Goal: Transaction & Acquisition: Purchase product/service

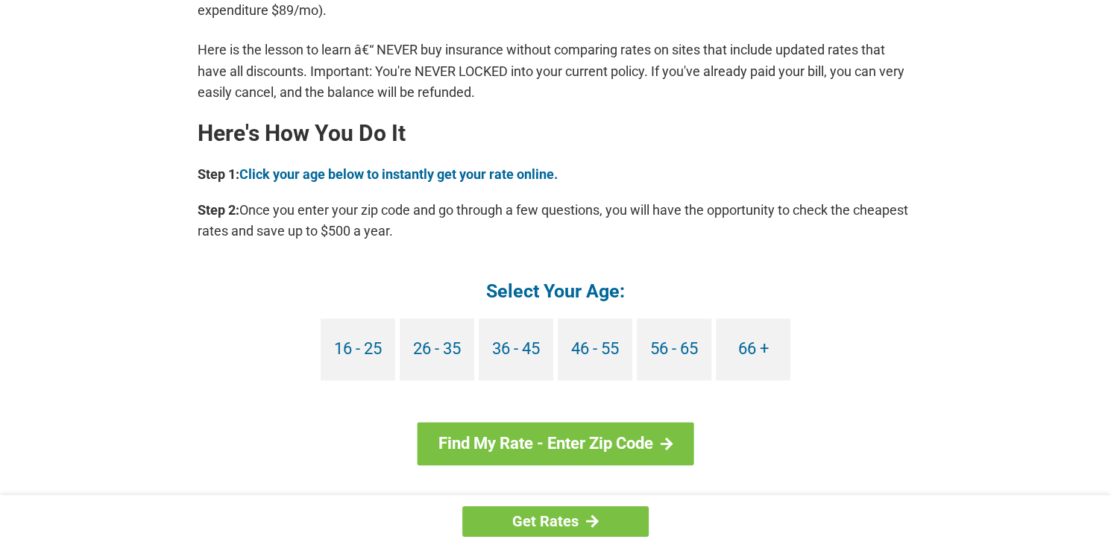
scroll to position [1268, 0]
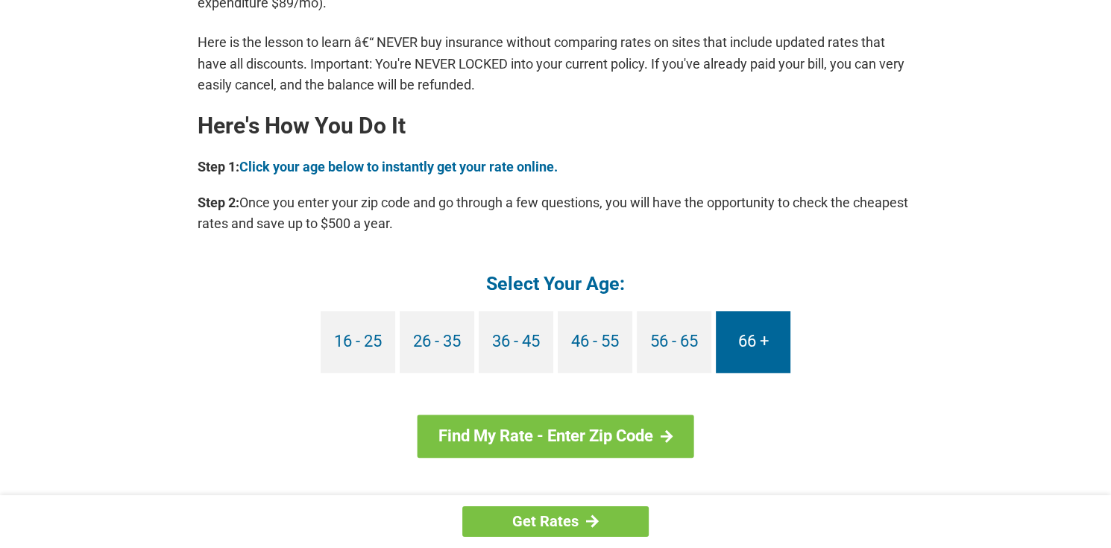
click at [726, 333] on link "66 +" at bounding box center [753, 342] width 75 height 62
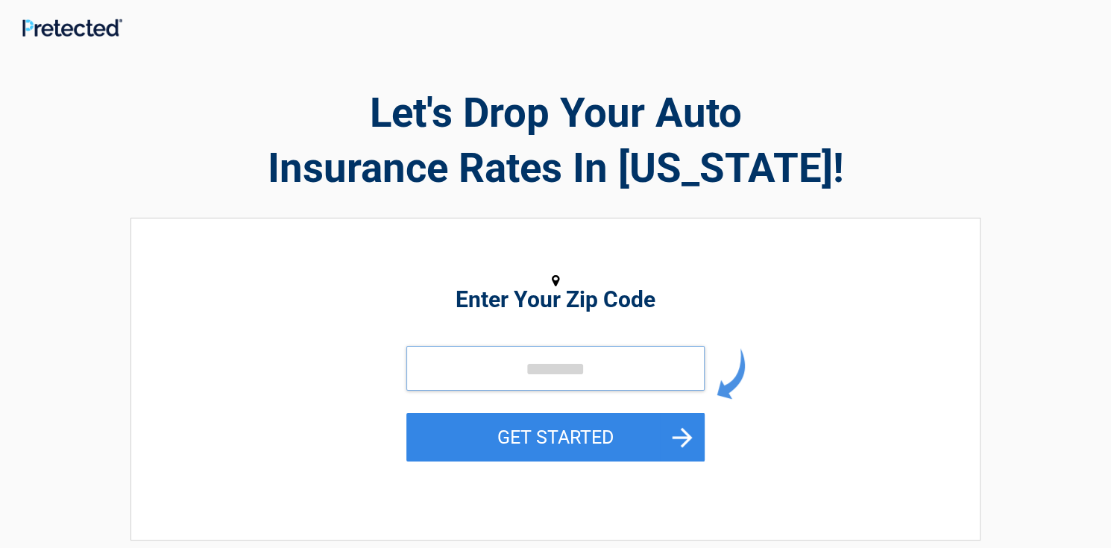
click at [647, 371] on input "tel" at bounding box center [555, 368] width 298 height 45
type input "*****"
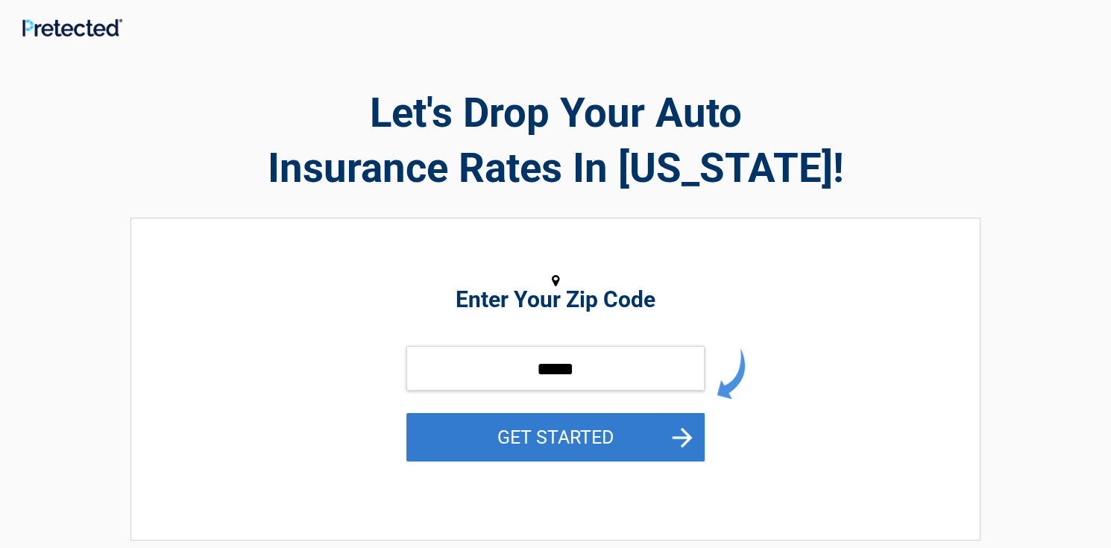
click at [496, 436] on button "GET STARTED" at bounding box center [555, 437] width 298 height 48
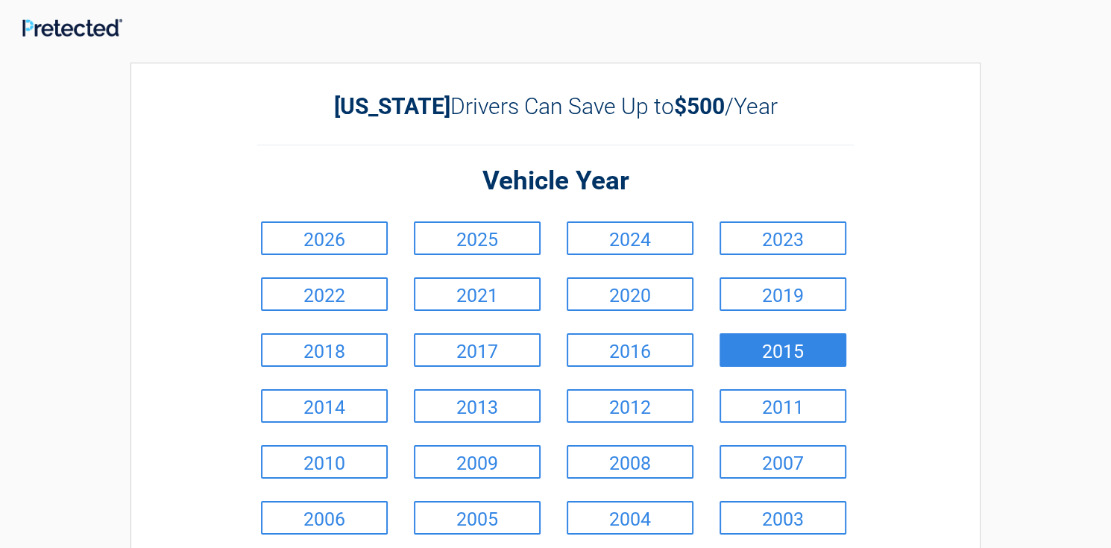
click at [753, 356] on link "2015" at bounding box center [783, 350] width 127 height 34
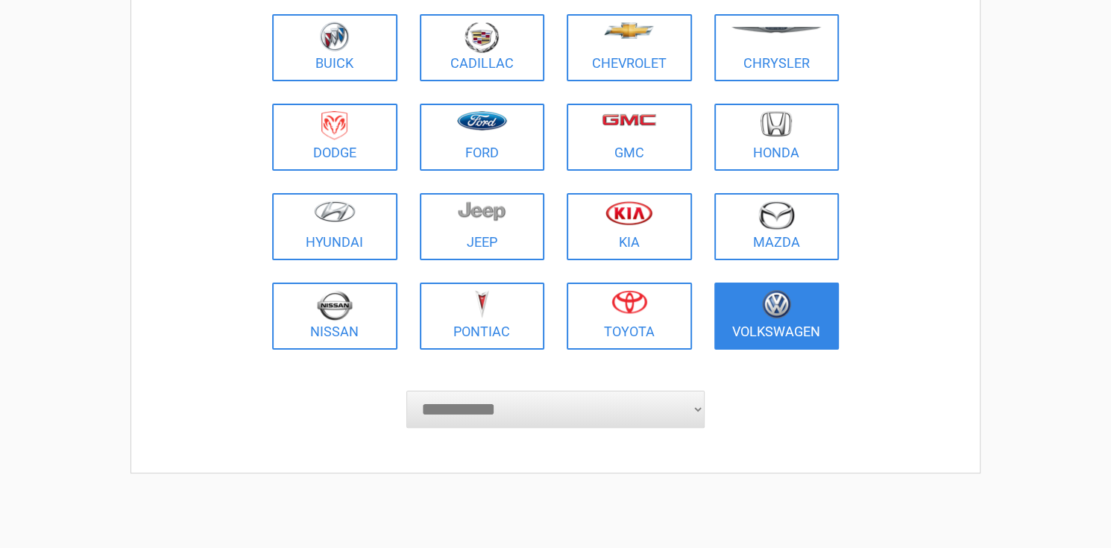
scroll to position [224, 0]
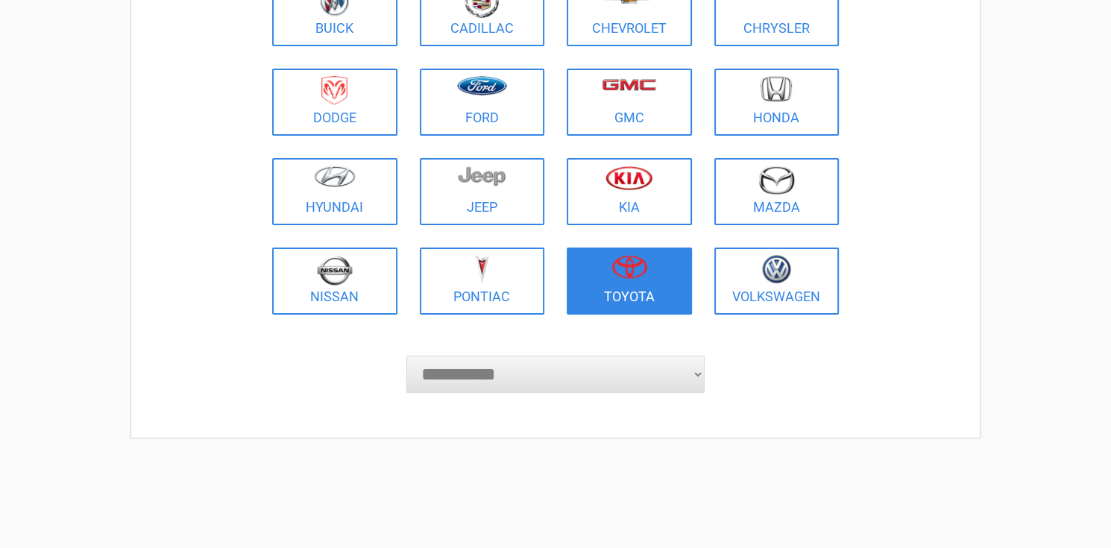
click at [588, 287] on link "Toyota" at bounding box center [629, 281] width 125 height 67
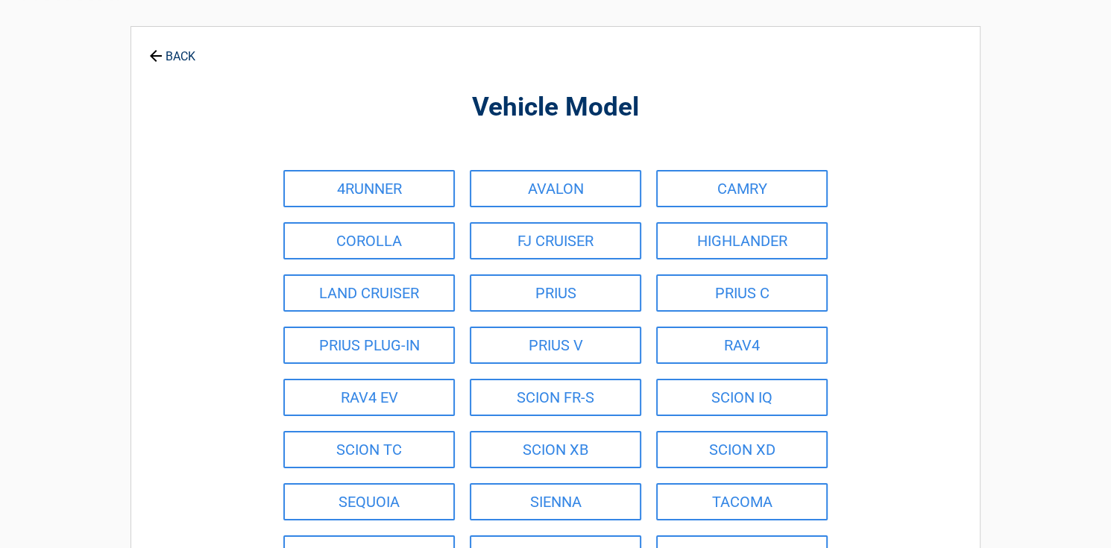
scroll to position [0, 0]
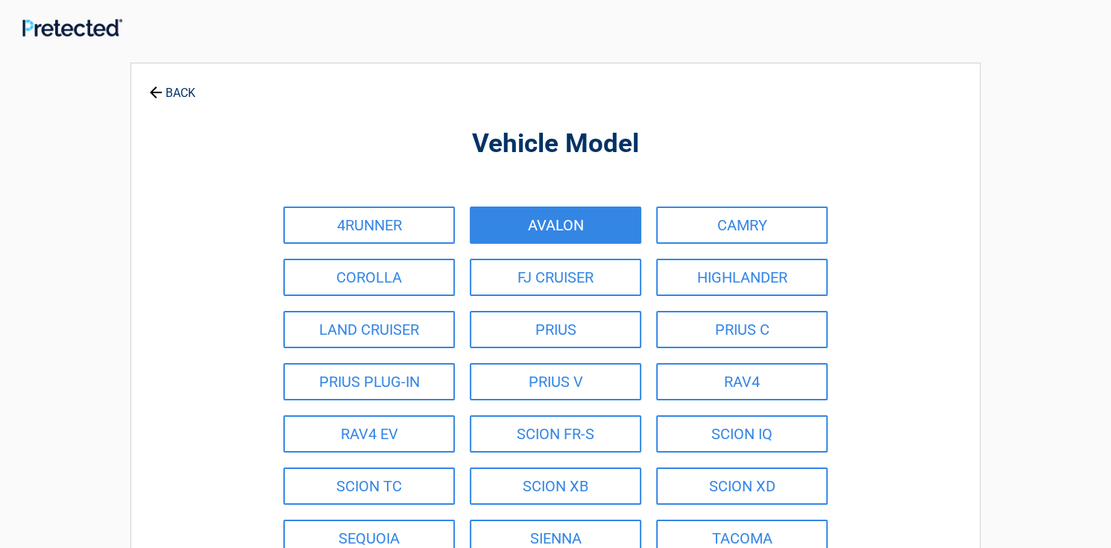
click at [511, 228] on link "AVALON" at bounding box center [556, 225] width 172 height 37
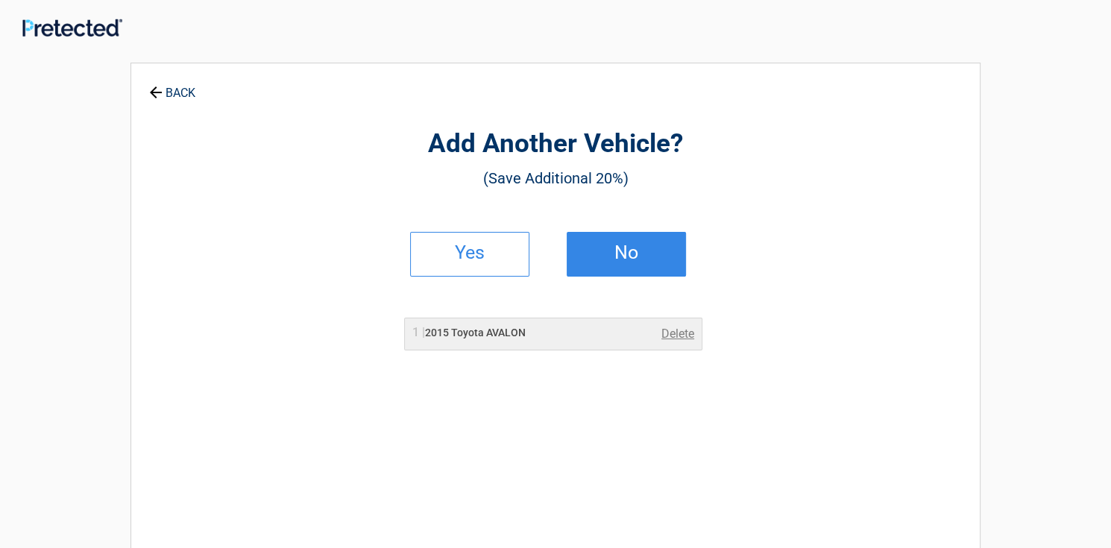
click at [609, 248] on h2 "No" at bounding box center [626, 253] width 88 height 10
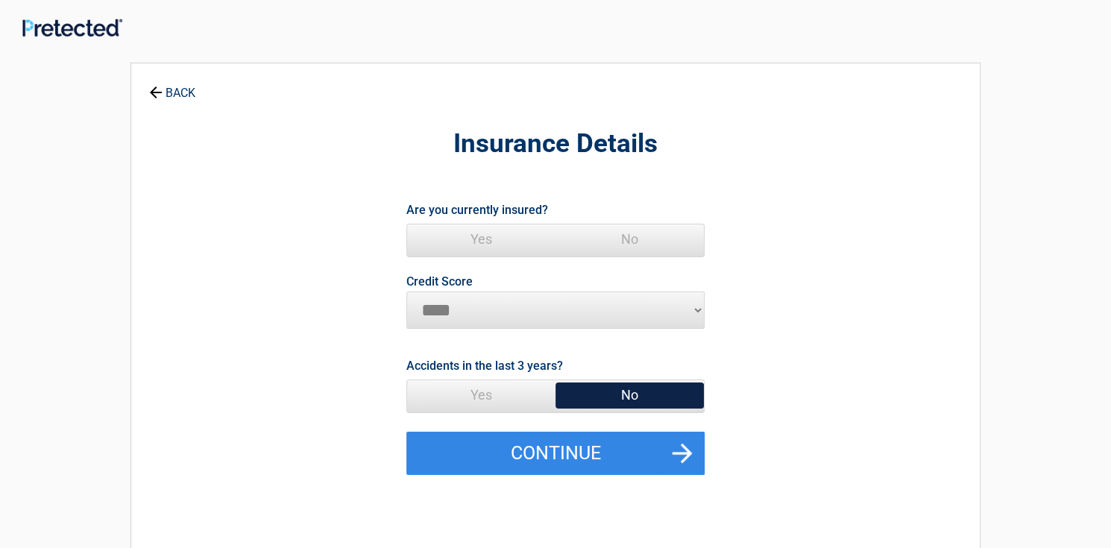
click at [493, 239] on span "Yes" at bounding box center [481, 239] width 148 height 30
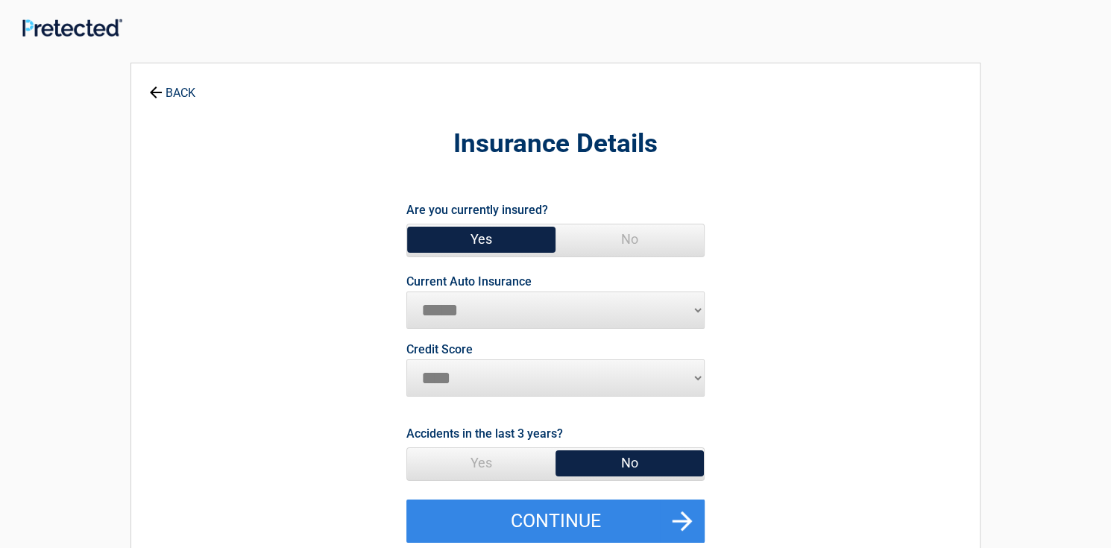
click at [699, 375] on select "********* **** ******* ****" at bounding box center [555, 377] width 298 height 37
click at [406, 359] on select "********* **** ******* ****" at bounding box center [555, 377] width 298 height 37
click at [591, 457] on span "No" at bounding box center [630, 463] width 148 height 30
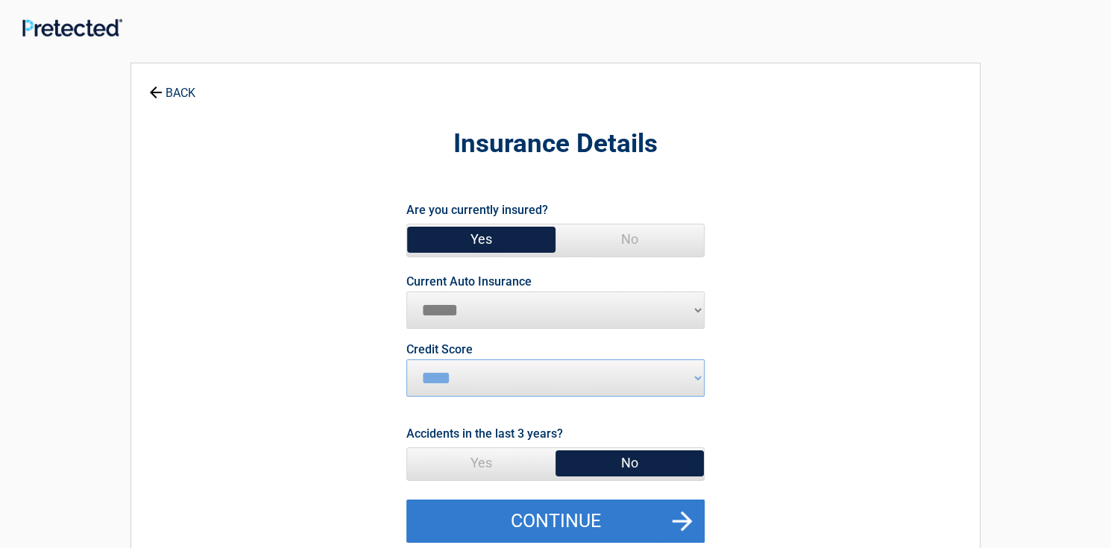
click at [633, 518] on button "Continue" at bounding box center [555, 521] width 298 height 43
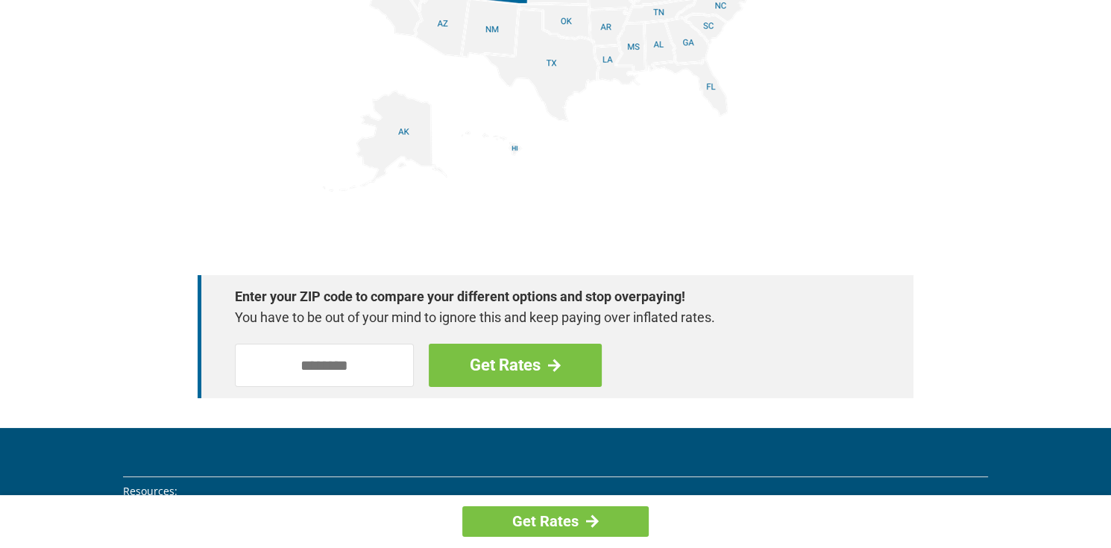
scroll to position [2088, 0]
